Goal: Information Seeking & Learning: Learn about a topic

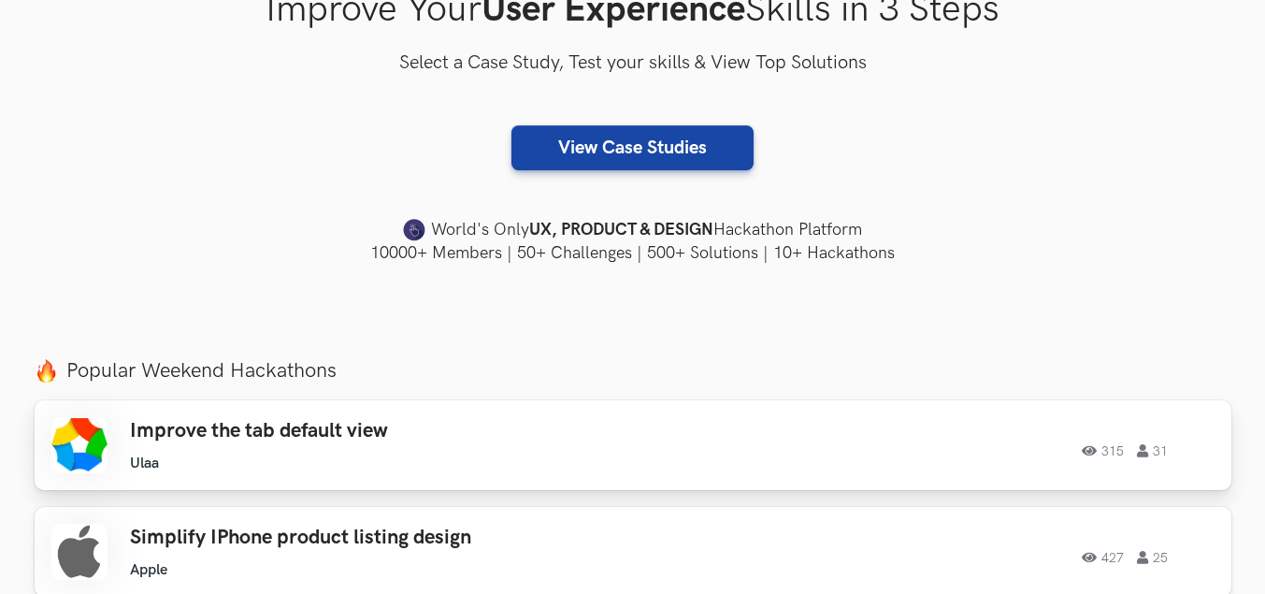
click at [285, 438] on h3 "Improve the tab default view" at bounding box center [395, 431] width 531 height 24
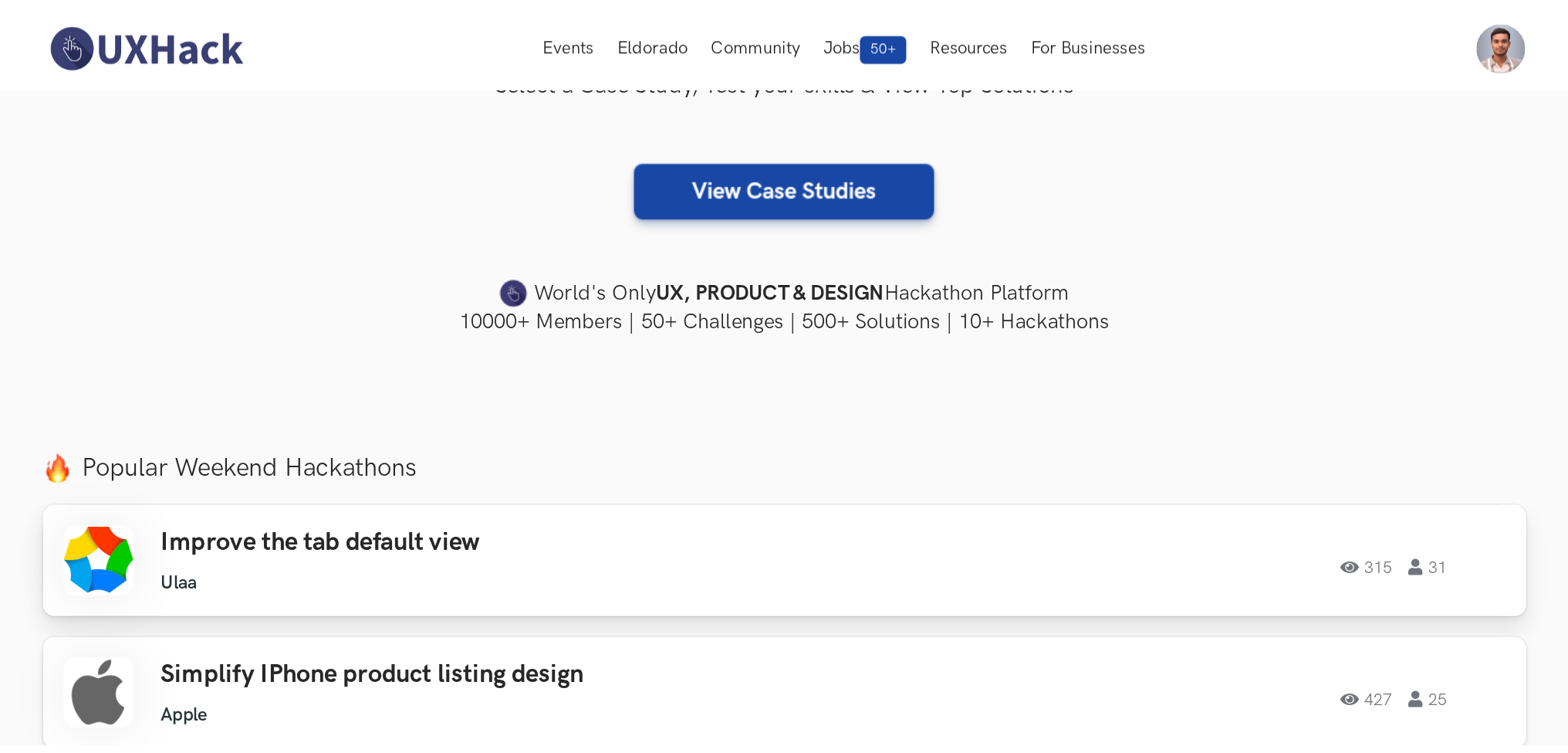
scroll to position [309, 0]
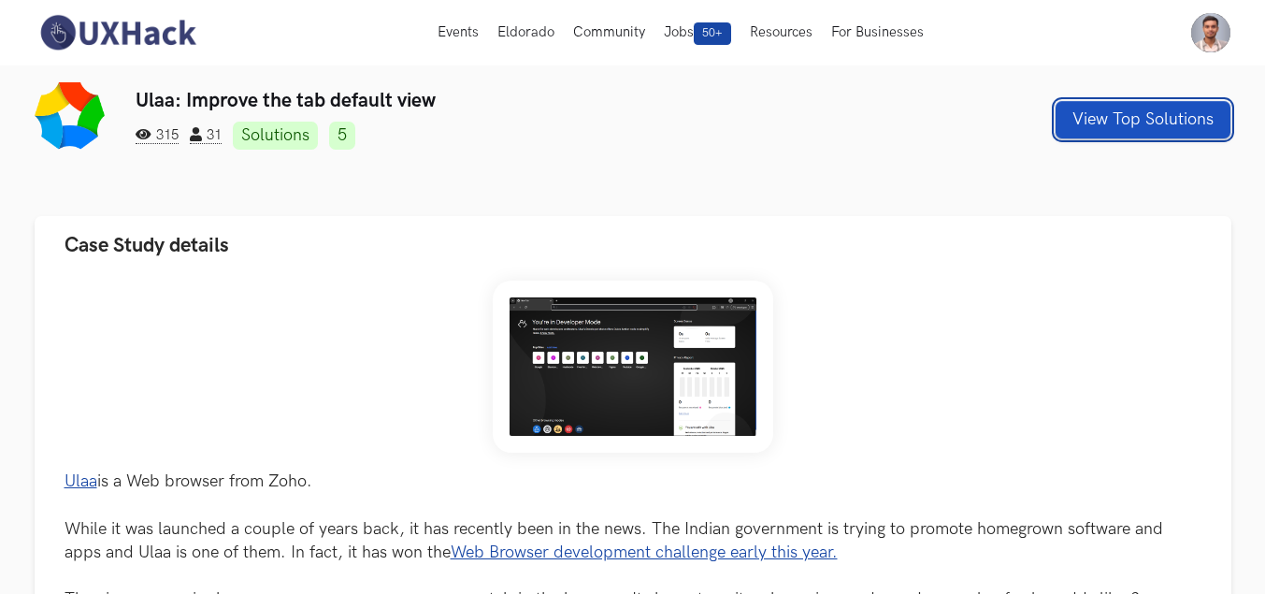
click at [1072, 115] on button "View Top Solutions" at bounding box center [1143, 119] width 175 height 37
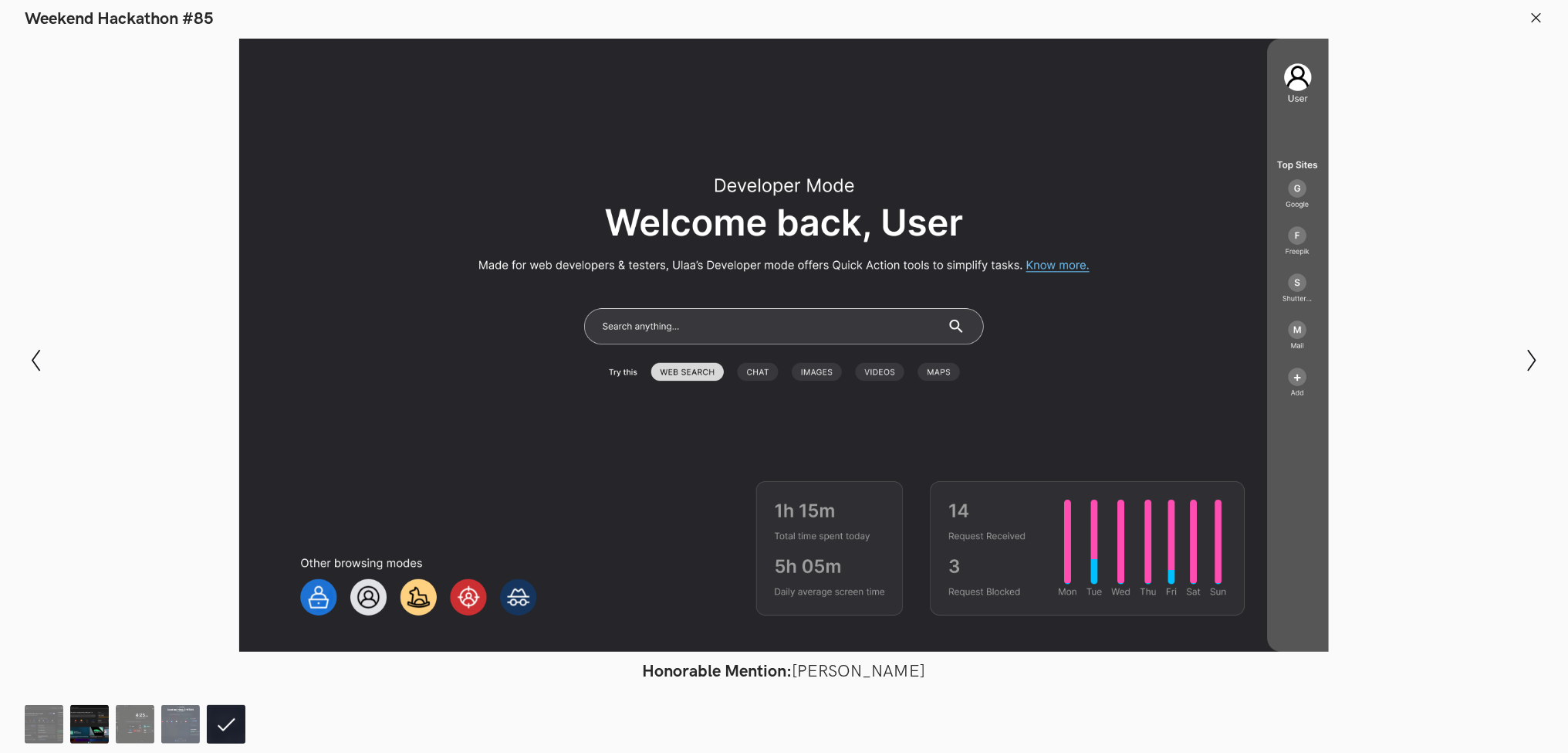
click at [83, 490] on img at bounding box center [89, 724] width 39 height 39
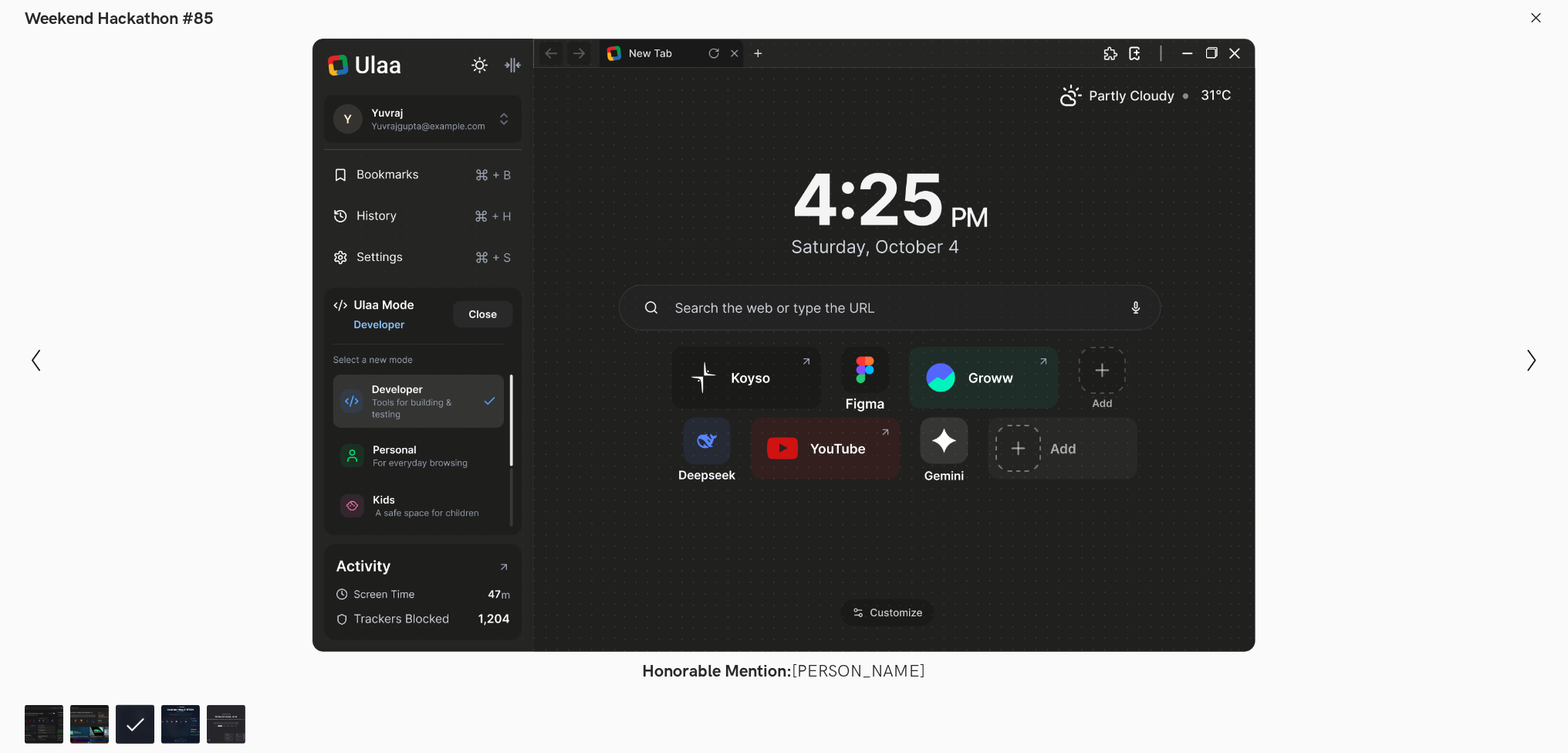
click at [1043, 23] on icon at bounding box center [1537, 17] width 14 height 14
click at [1043, 17] on div "Events Live Eldorado Community Jobs 50+ Resources For Businesses Home My Profil…" at bounding box center [784, 26] width 1568 height 54
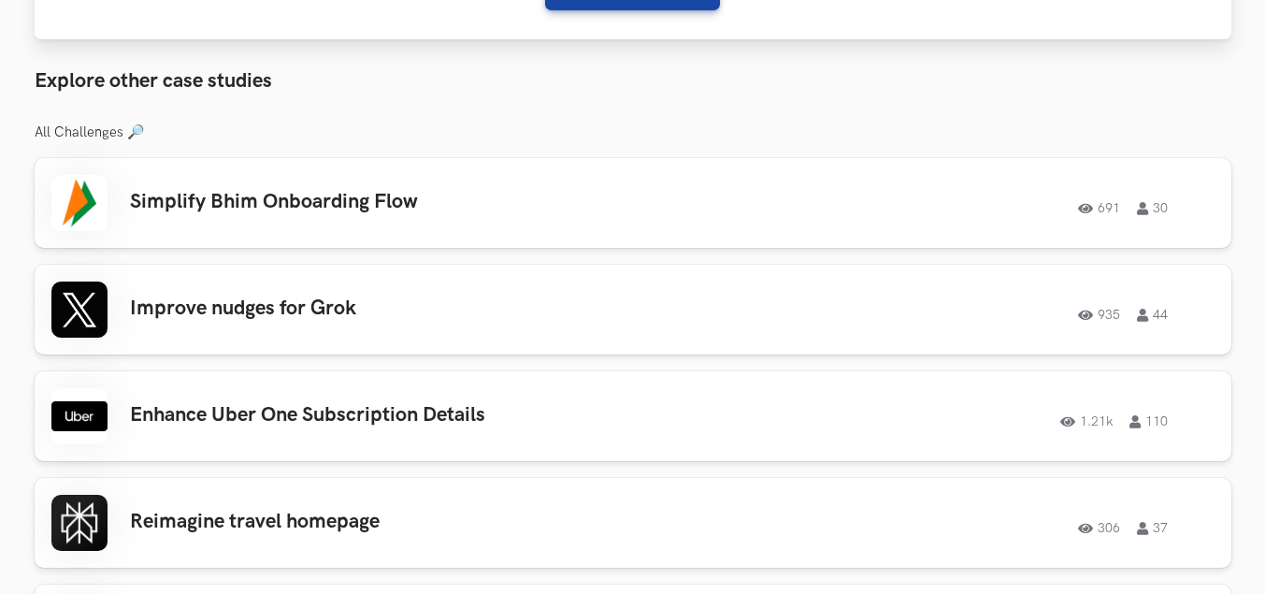
scroll to position [1122, 0]
